Goal: Obtain resource: Download file/media

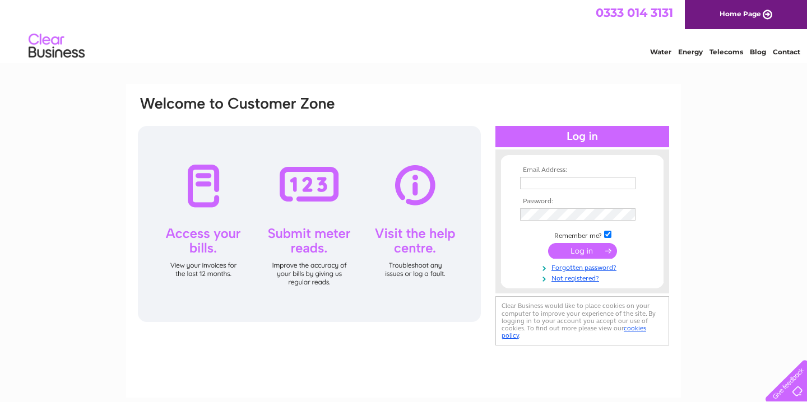
click at [557, 180] on input "text" at bounding box center [577, 183] width 115 height 12
type input "robert@deco-plast.co.uk"
click at [548, 244] on input "submit" at bounding box center [582, 252] width 69 height 16
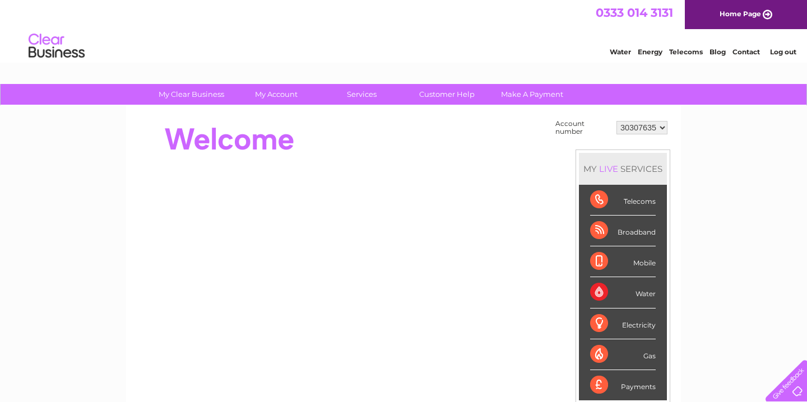
click at [665, 130] on select "30307635 30319372" at bounding box center [642, 127] width 51 height 13
select select "30319372"
click at [617, 121] on select "30307635 30319372" at bounding box center [642, 127] width 51 height 13
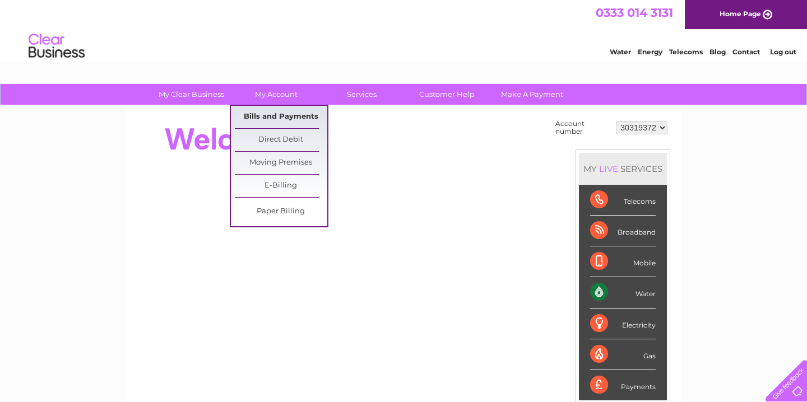
click at [285, 114] on link "Bills and Payments" at bounding box center [281, 117] width 92 height 22
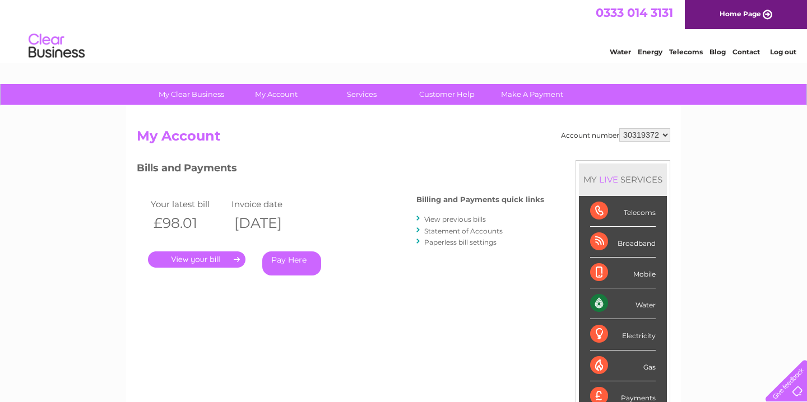
click at [470, 216] on link "View previous bills" at bounding box center [455, 219] width 62 height 8
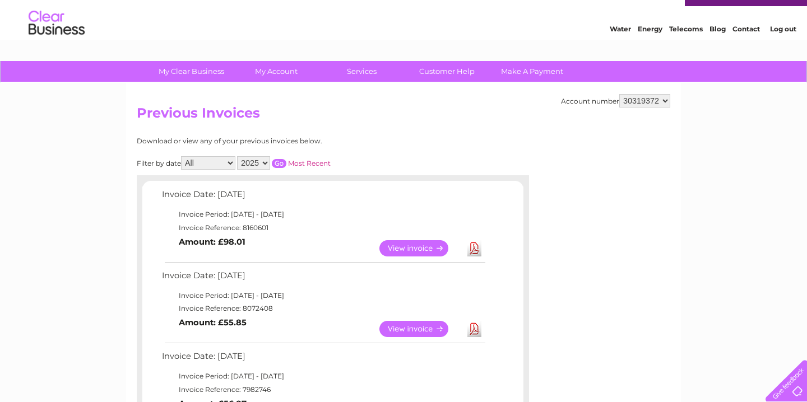
scroll to position [22, 0]
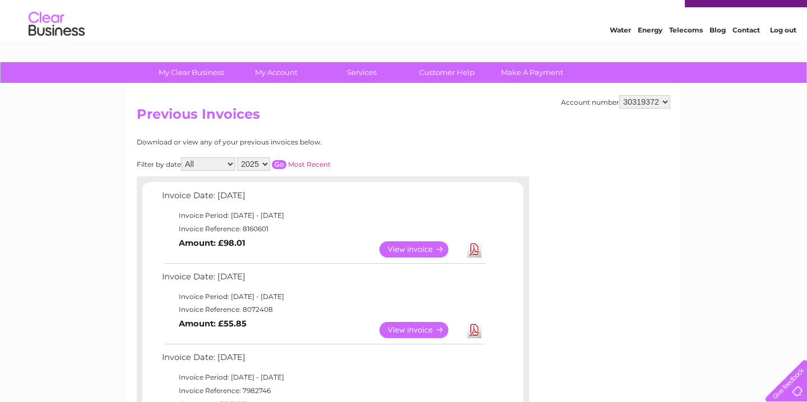
click at [434, 244] on link "View" at bounding box center [420, 250] width 82 height 16
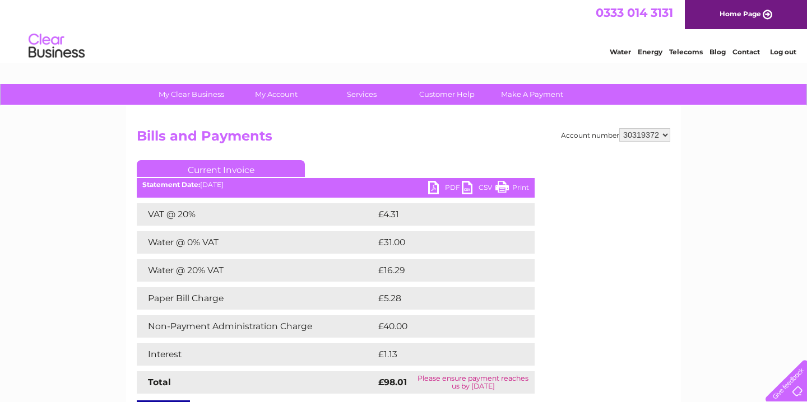
click at [411, 328] on td "£40.00" at bounding box center [444, 327] width 137 height 22
click at [283, 327] on td "Non-Payment Administration Charge" at bounding box center [256, 327] width 239 height 22
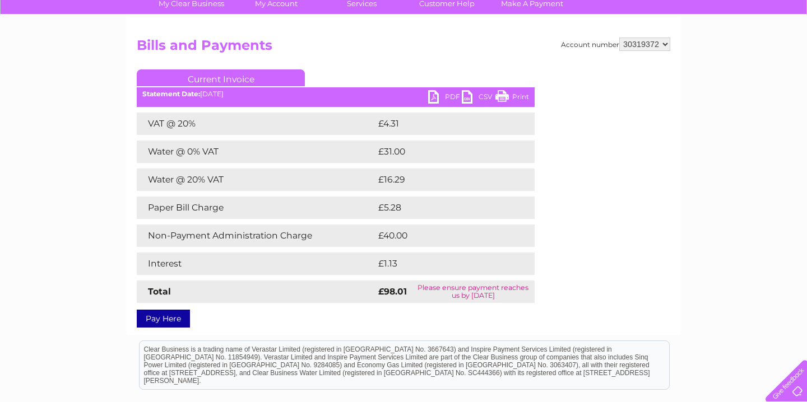
scroll to position [101, 0]
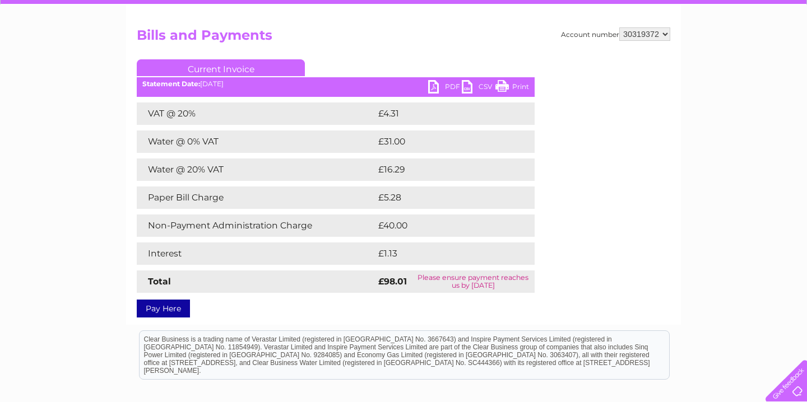
click at [665, 35] on select "30307635 30319372" at bounding box center [644, 33] width 51 height 13
select select "30307635"
click at [619, 27] on select "30307635 30319372" at bounding box center [644, 33] width 51 height 13
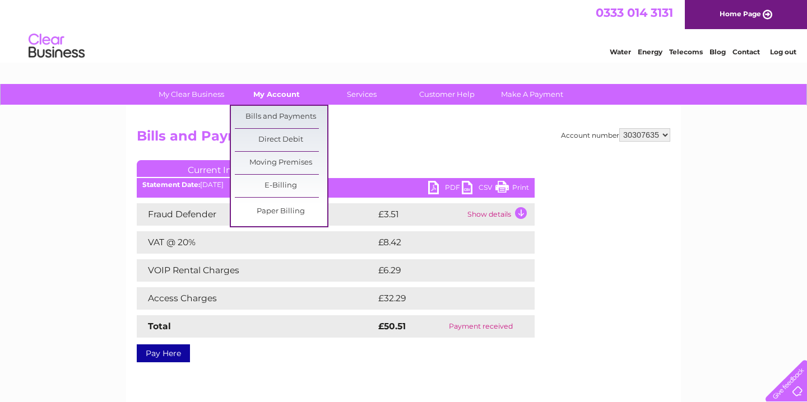
click at [279, 94] on link "My Account" at bounding box center [276, 94] width 92 height 21
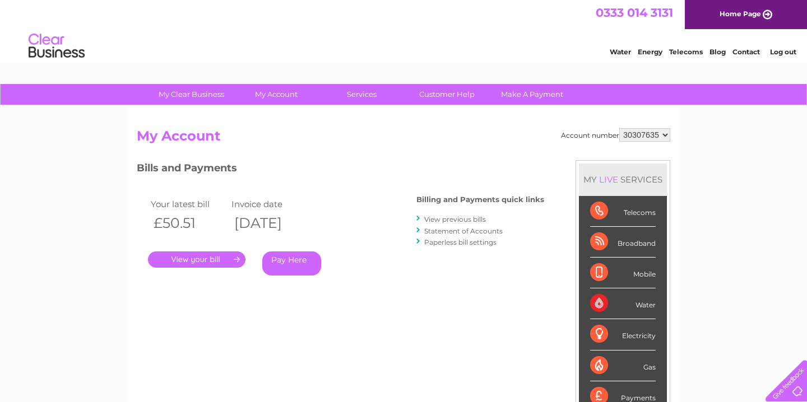
click at [461, 219] on link "View previous bills" at bounding box center [455, 219] width 62 height 8
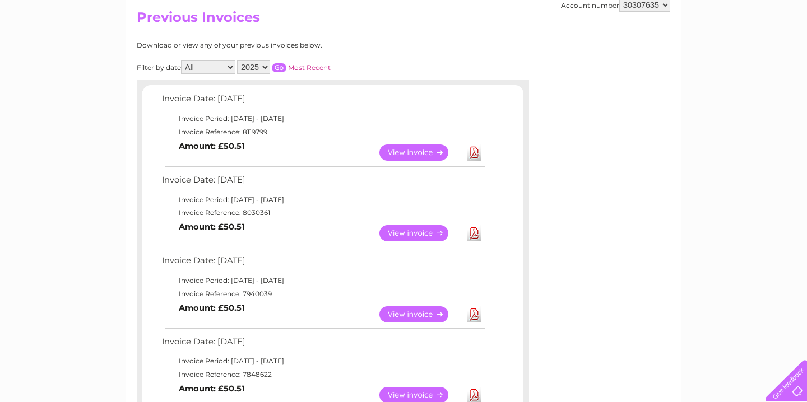
scroll to position [171, 0]
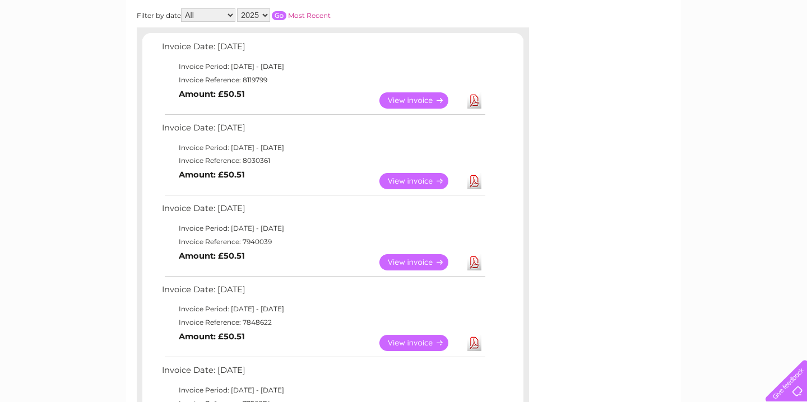
click at [476, 343] on link "Download" at bounding box center [474, 343] width 14 height 16
click at [476, 261] on link "Download" at bounding box center [474, 262] width 14 height 16
click at [473, 187] on link "Download" at bounding box center [474, 181] width 14 height 16
